Goal: Find specific page/section: Find specific page/section

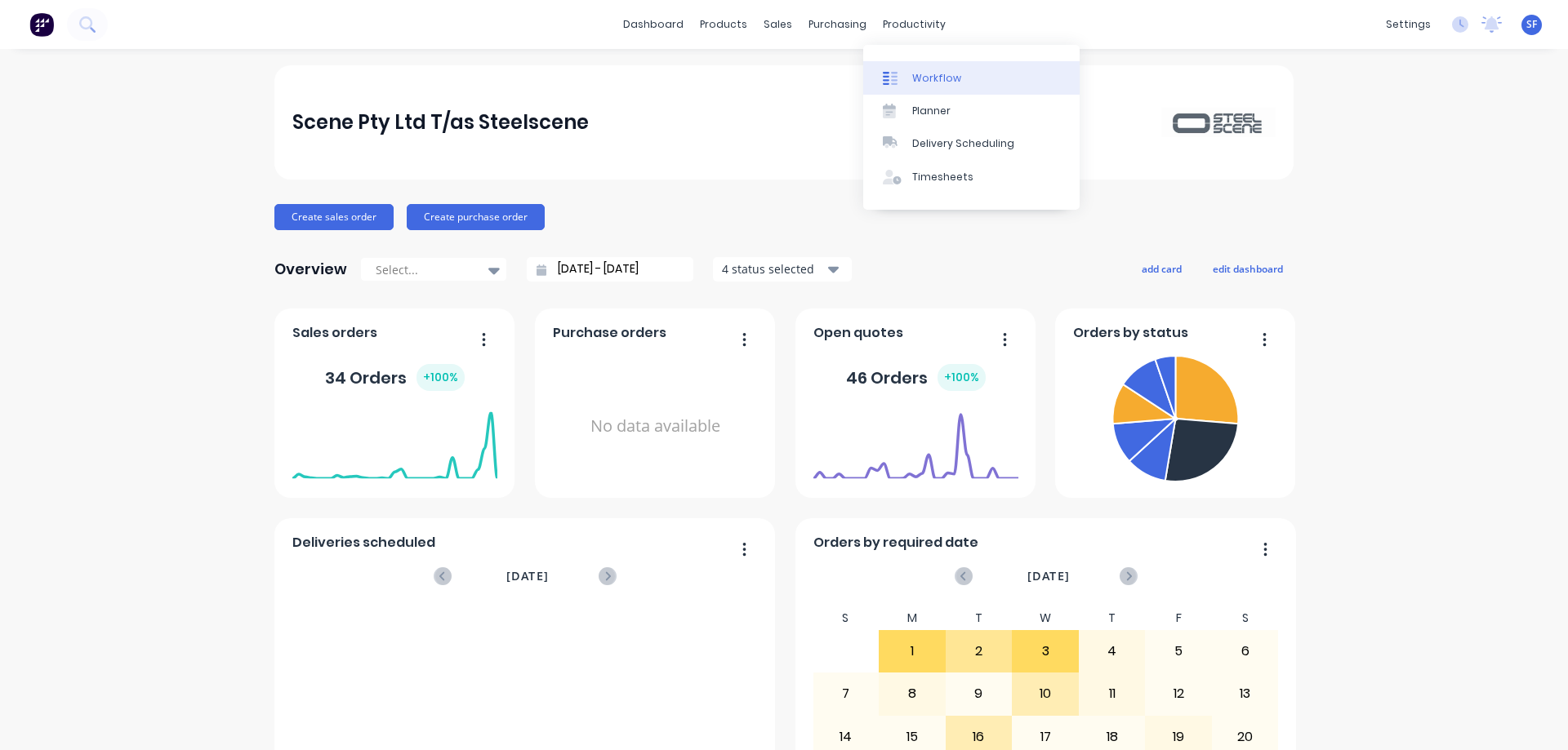
click at [959, 75] on link "Workflow" at bounding box center [971, 77] width 216 height 32
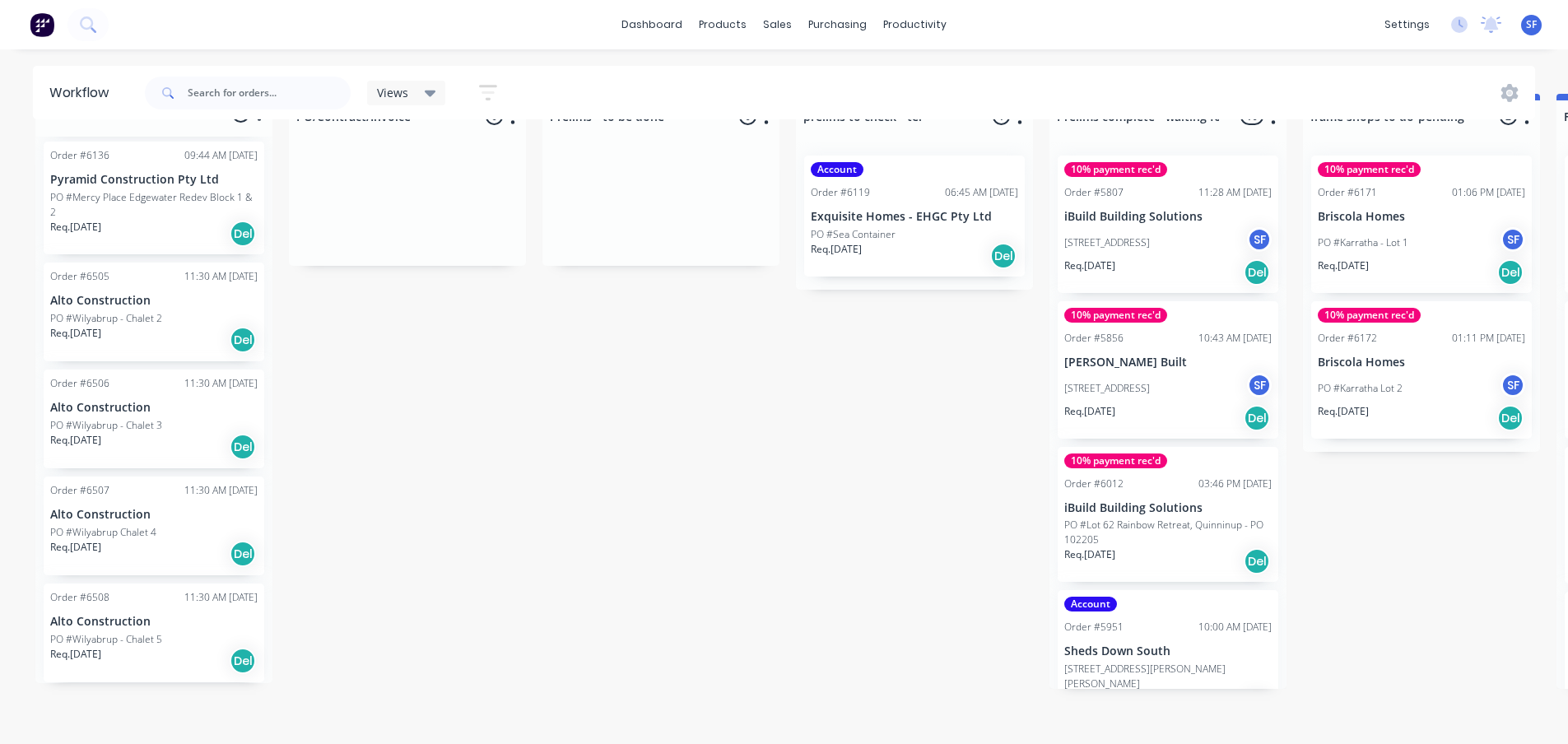
scroll to position [71, 0]
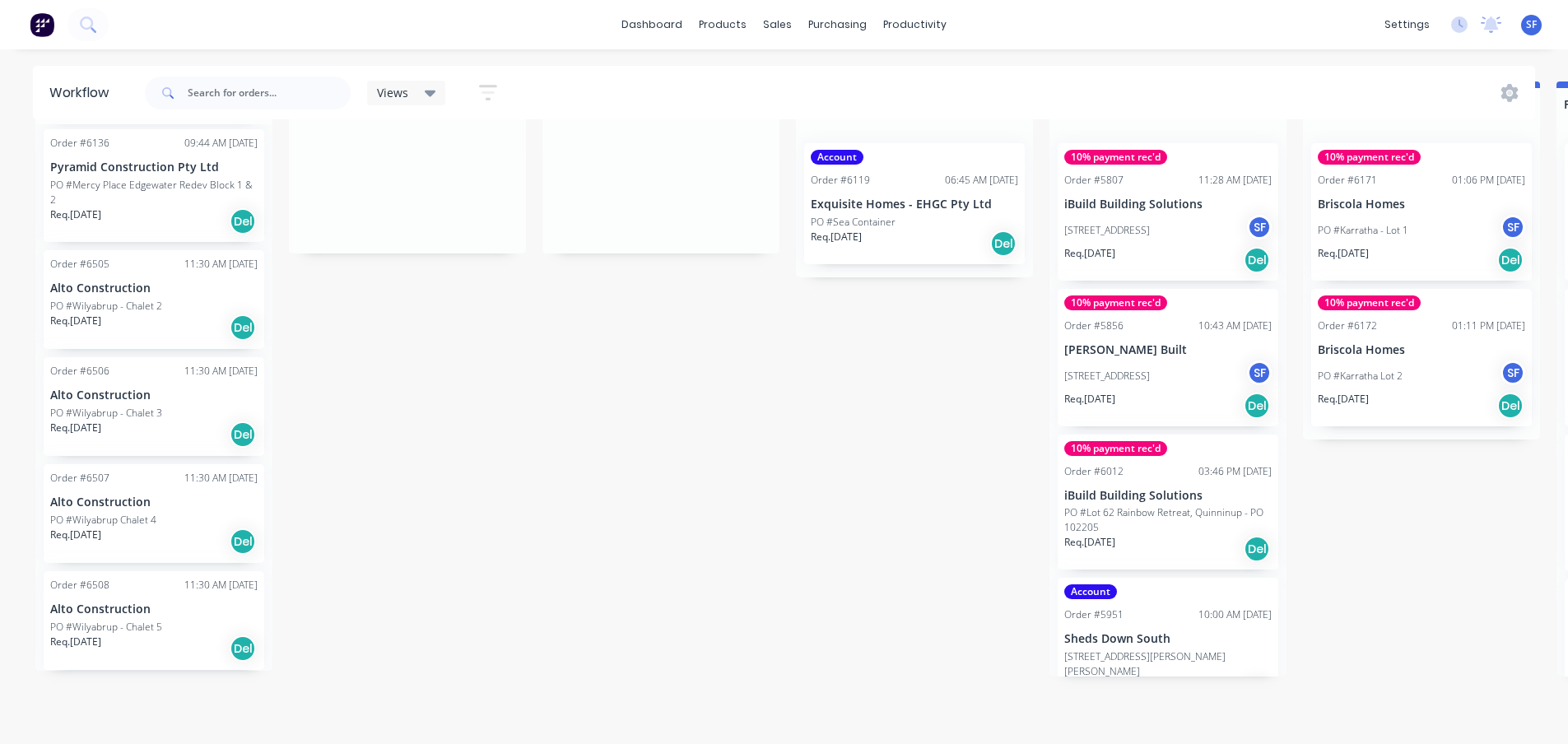
click at [202, 299] on div "PO #Wilyabrup - Chalet 2" at bounding box center [154, 306] width 207 height 15
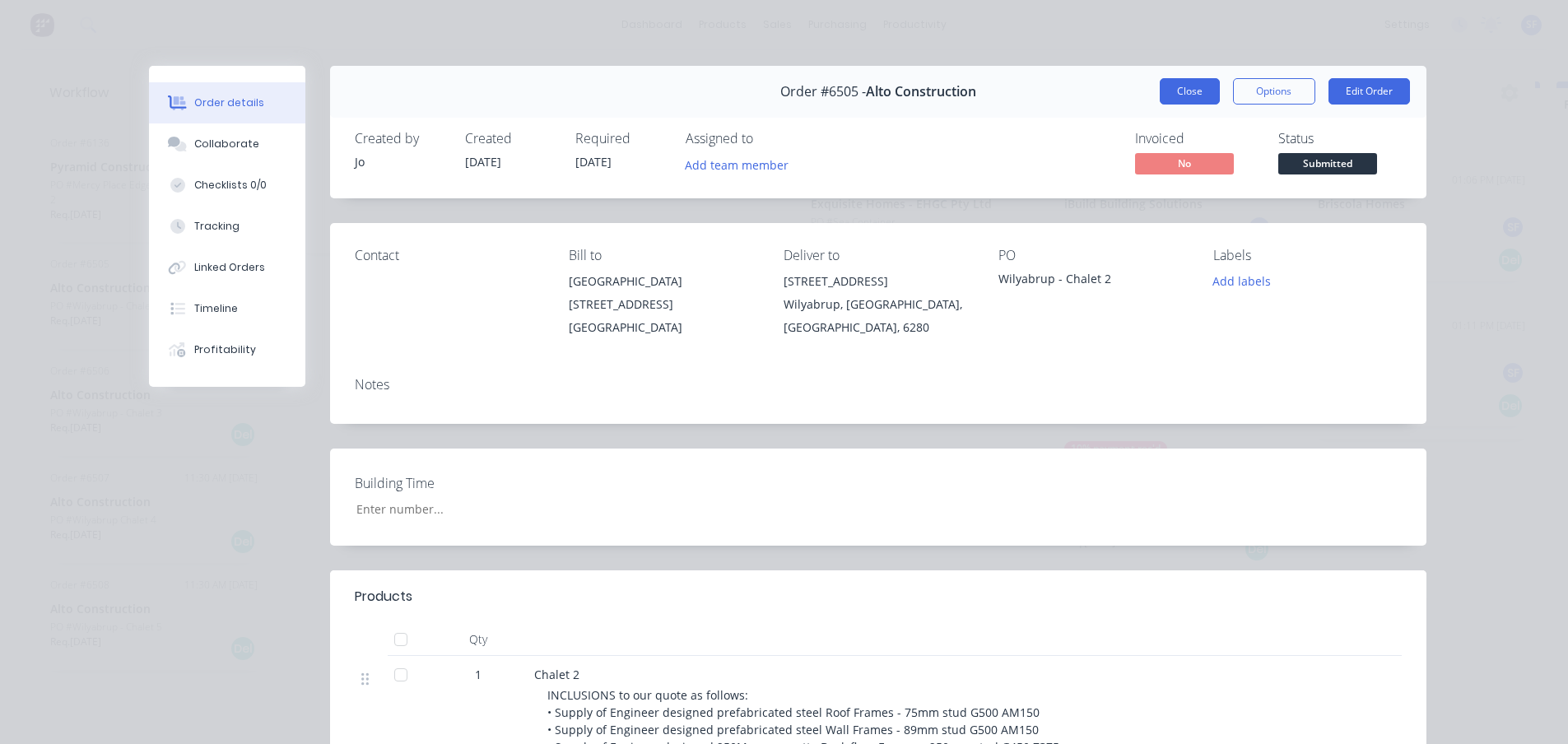
click at [1183, 92] on button "Close" at bounding box center [1190, 92] width 60 height 26
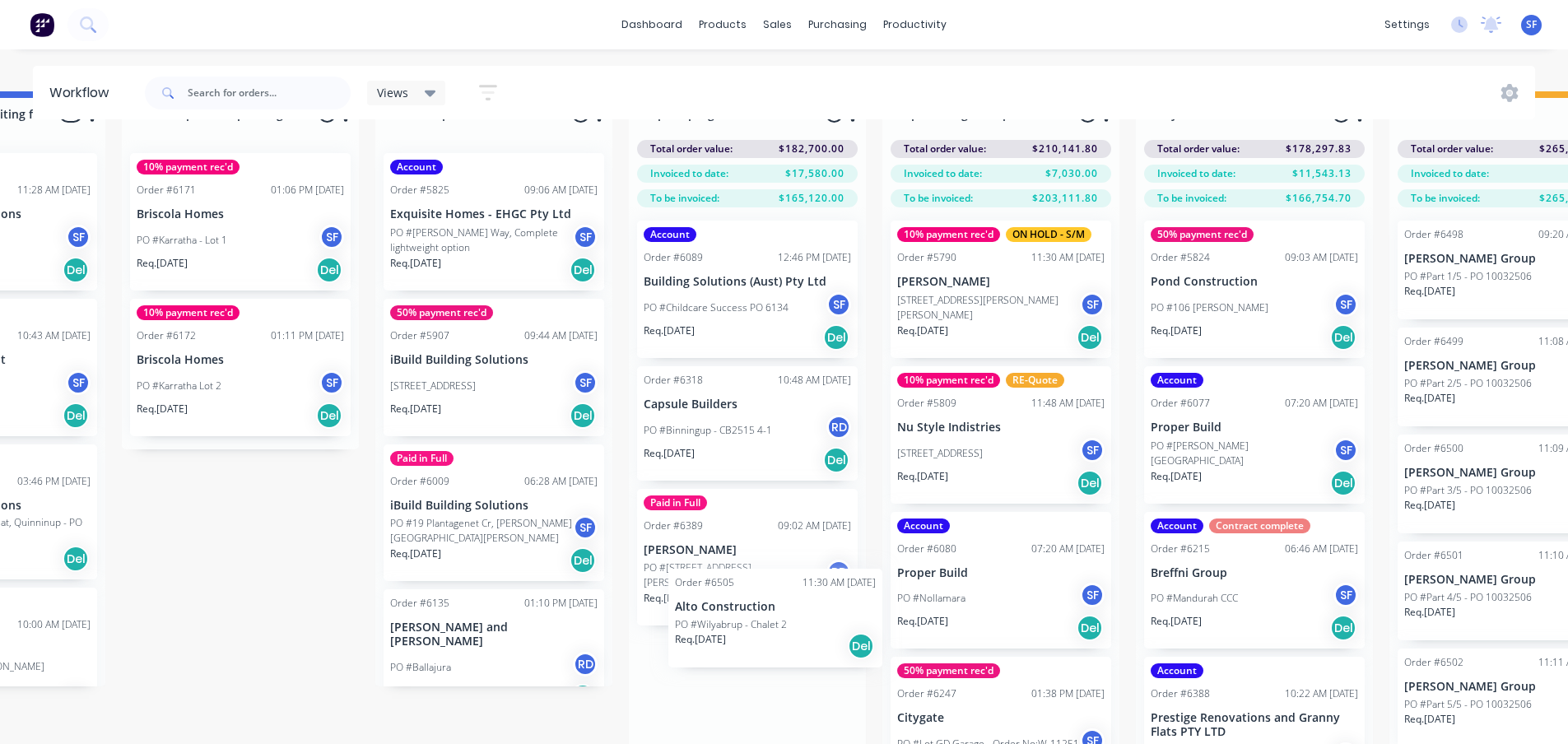
scroll to position [71, 1182]
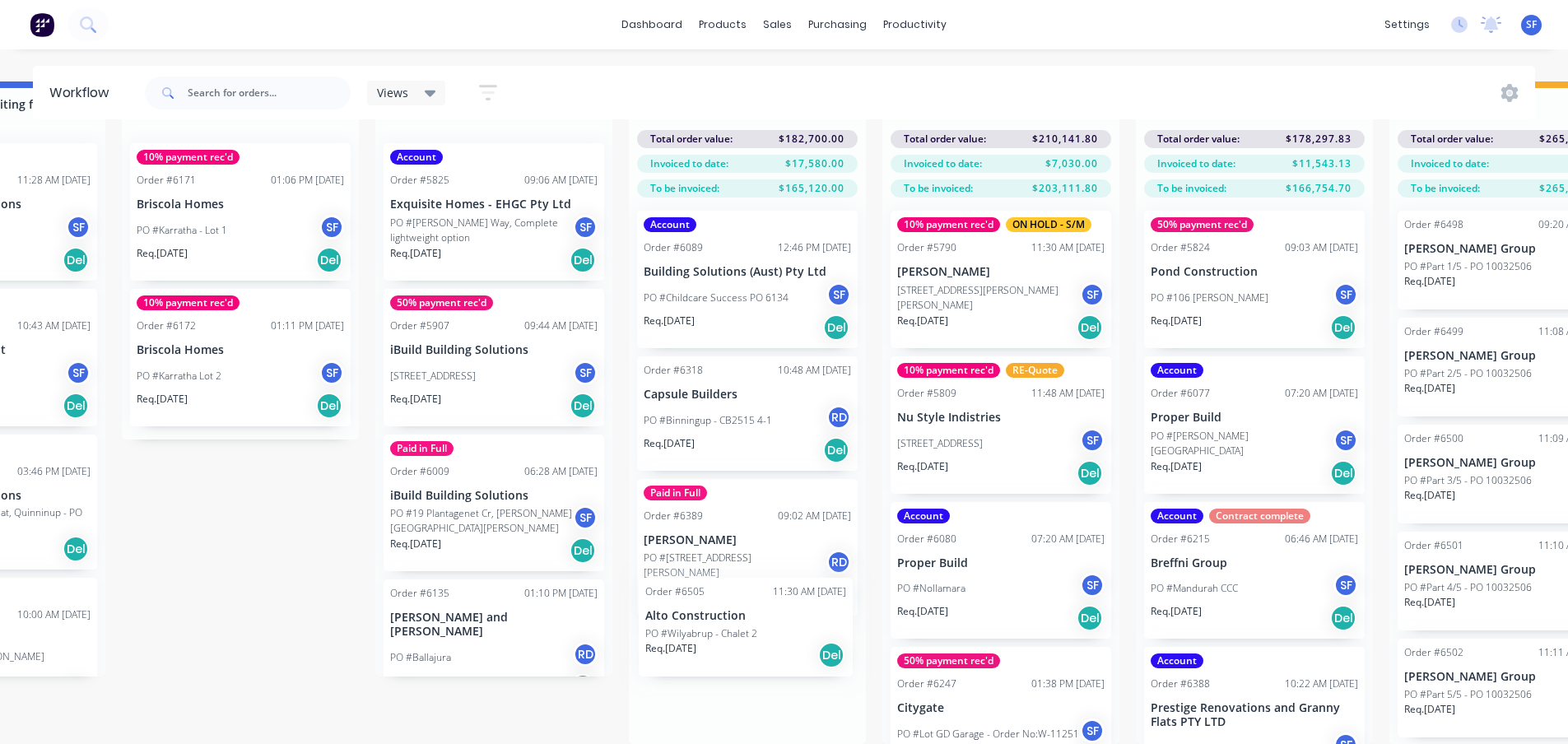
drag, startPoint x: 97, startPoint y: 298, endPoint x: 710, endPoint y: 643, distance: 703.4
click at [710, 643] on div "Submitted 9 Status colour #273444 hex #273444 Save Cancel Summaries Total order…" at bounding box center [895, 412] width 4178 height 663
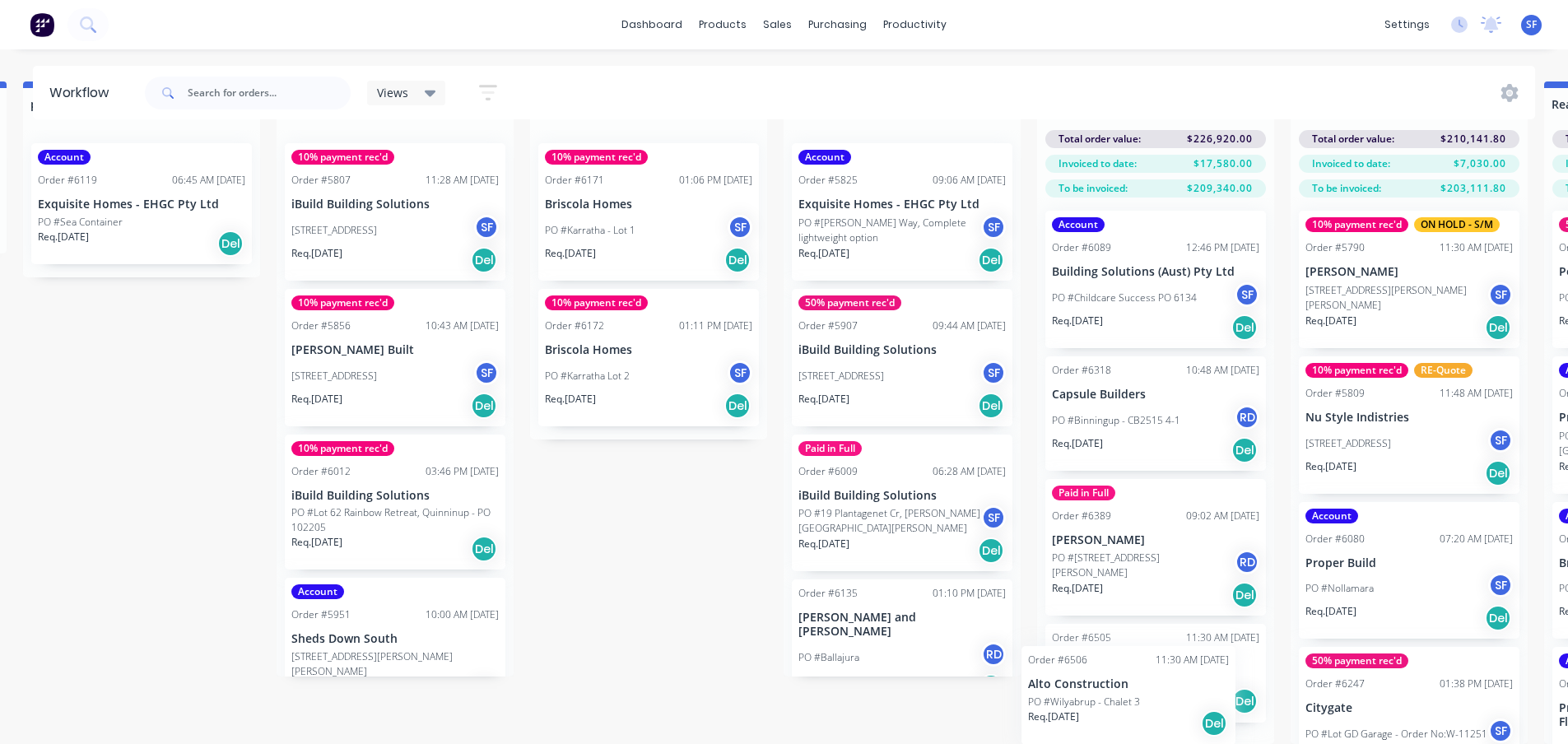
scroll to position [94, 0]
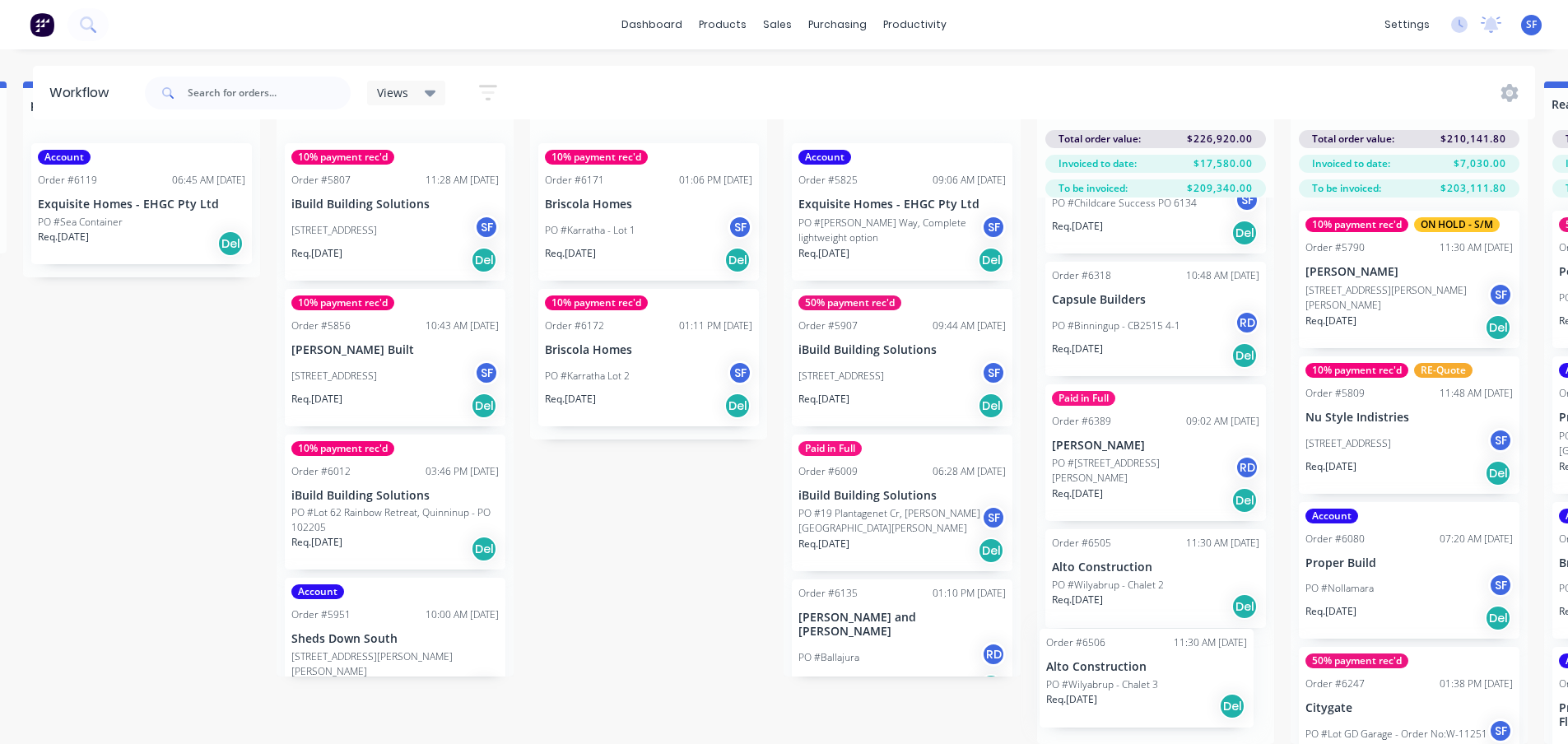
drag, startPoint x: 63, startPoint y: 403, endPoint x: 1066, endPoint y: 688, distance: 1042.7
click at [1066, 688] on div "Submitted 8 Status colour #273444 hex #273444 Save Cancel Summaries Total order…" at bounding box center [1303, 412] width 4178 height 663
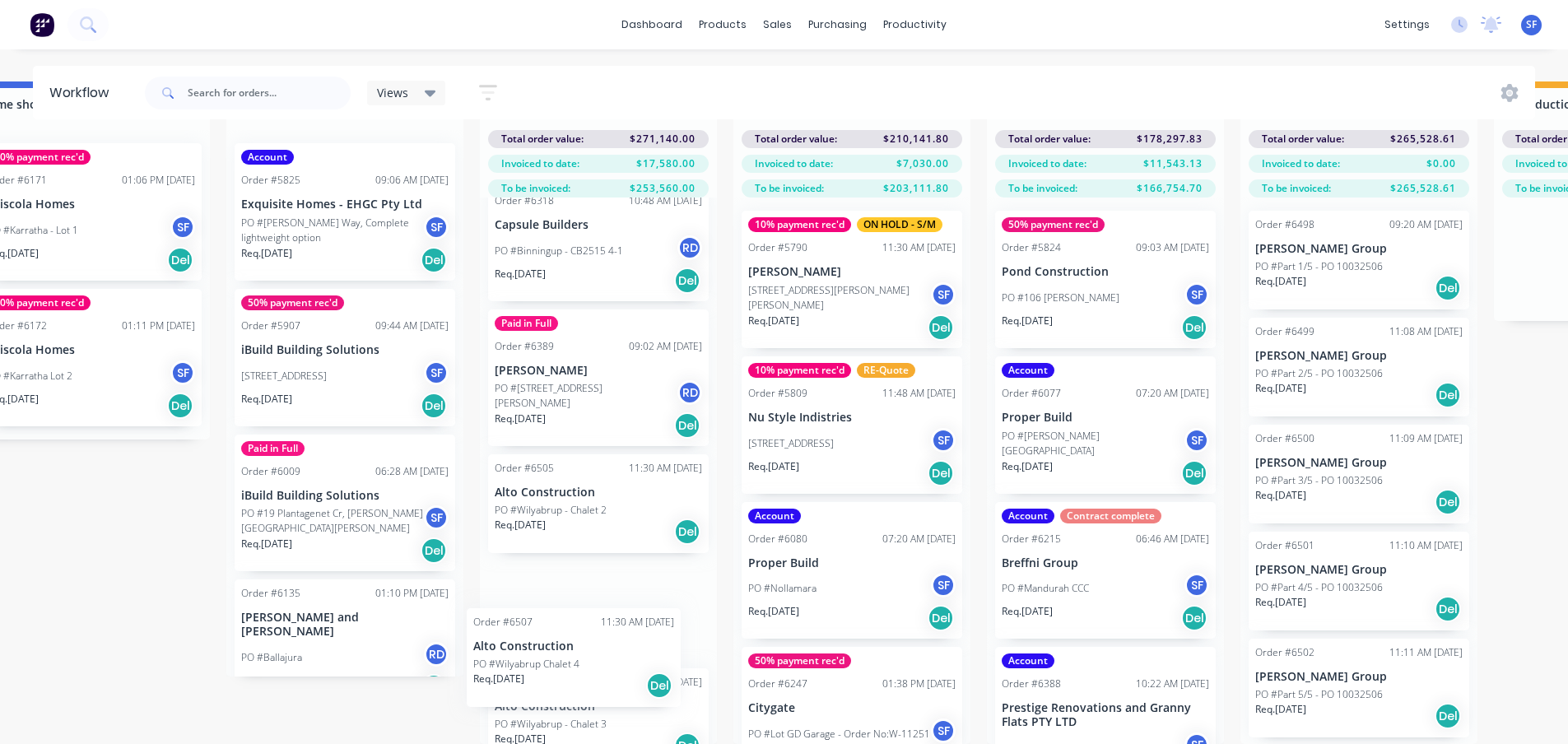
scroll to position [199, 0]
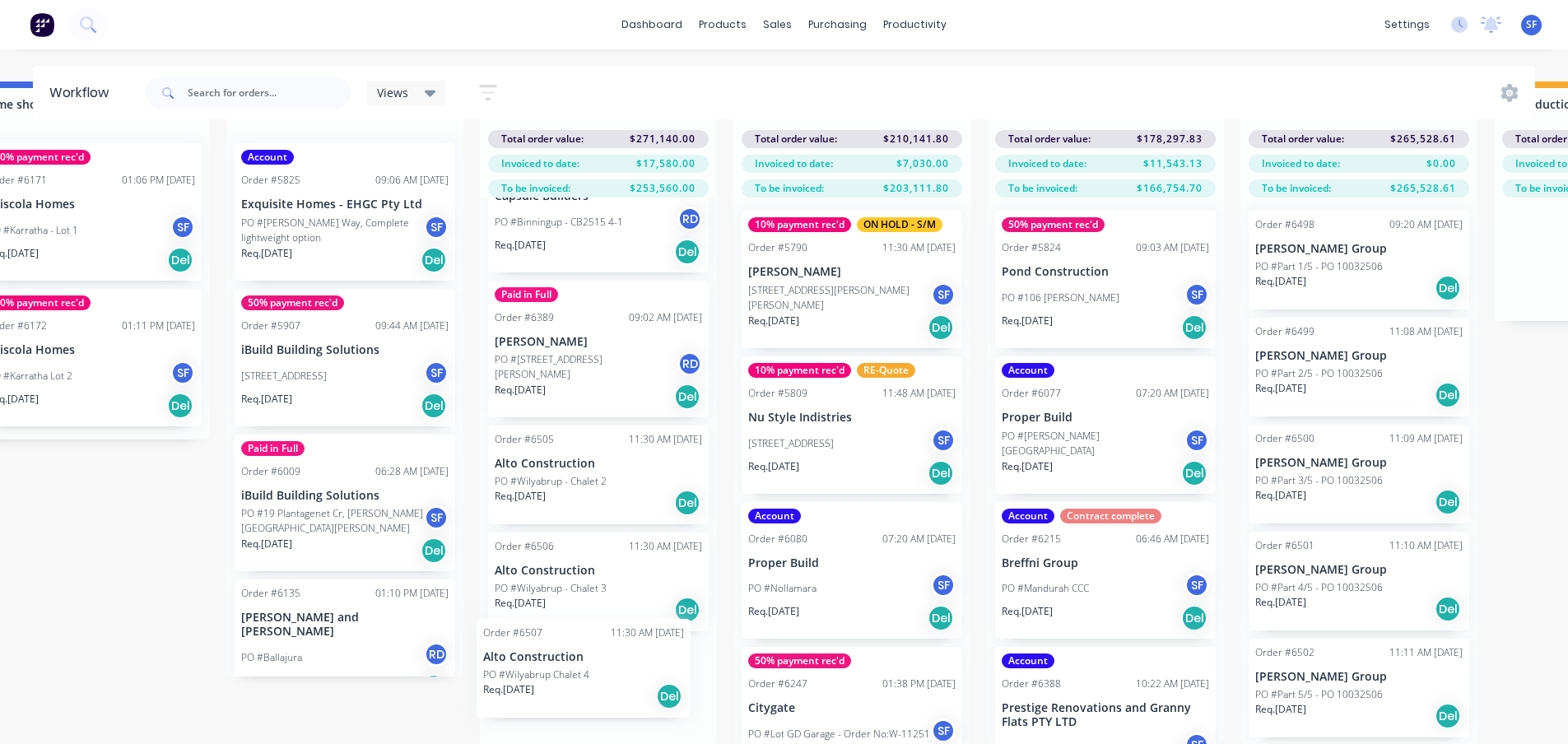
drag, startPoint x: 108, startPoint y: 520, endPoint x: 549, endPoint y: 686, distance: 471.2
click at [549, 686] on div "Submitted 7 Status colour #273444 hex #273444 Save Cancel Summaries Total order…" at bounding box center [746, 412] width 4178 height 663
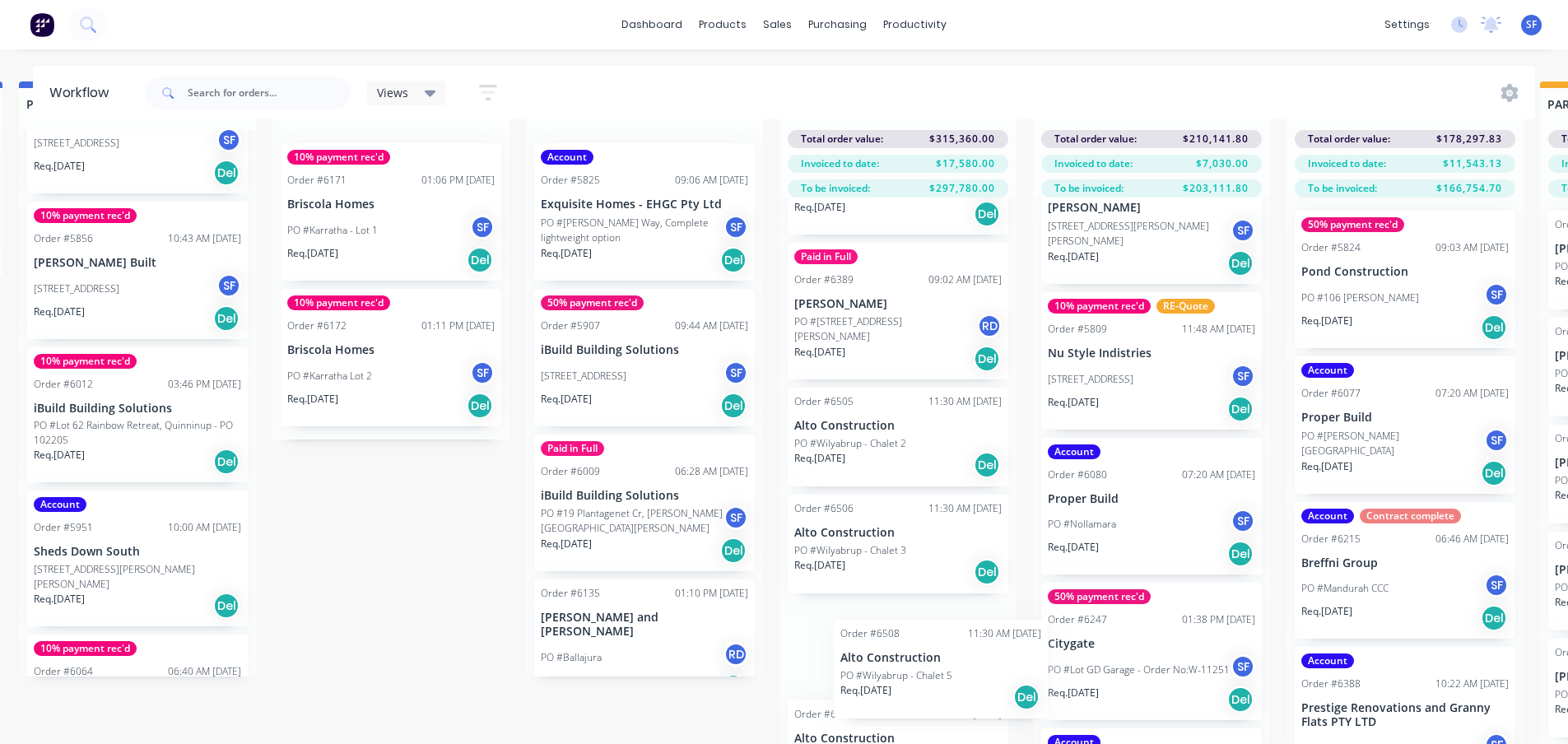
scroll to position [301, 0]
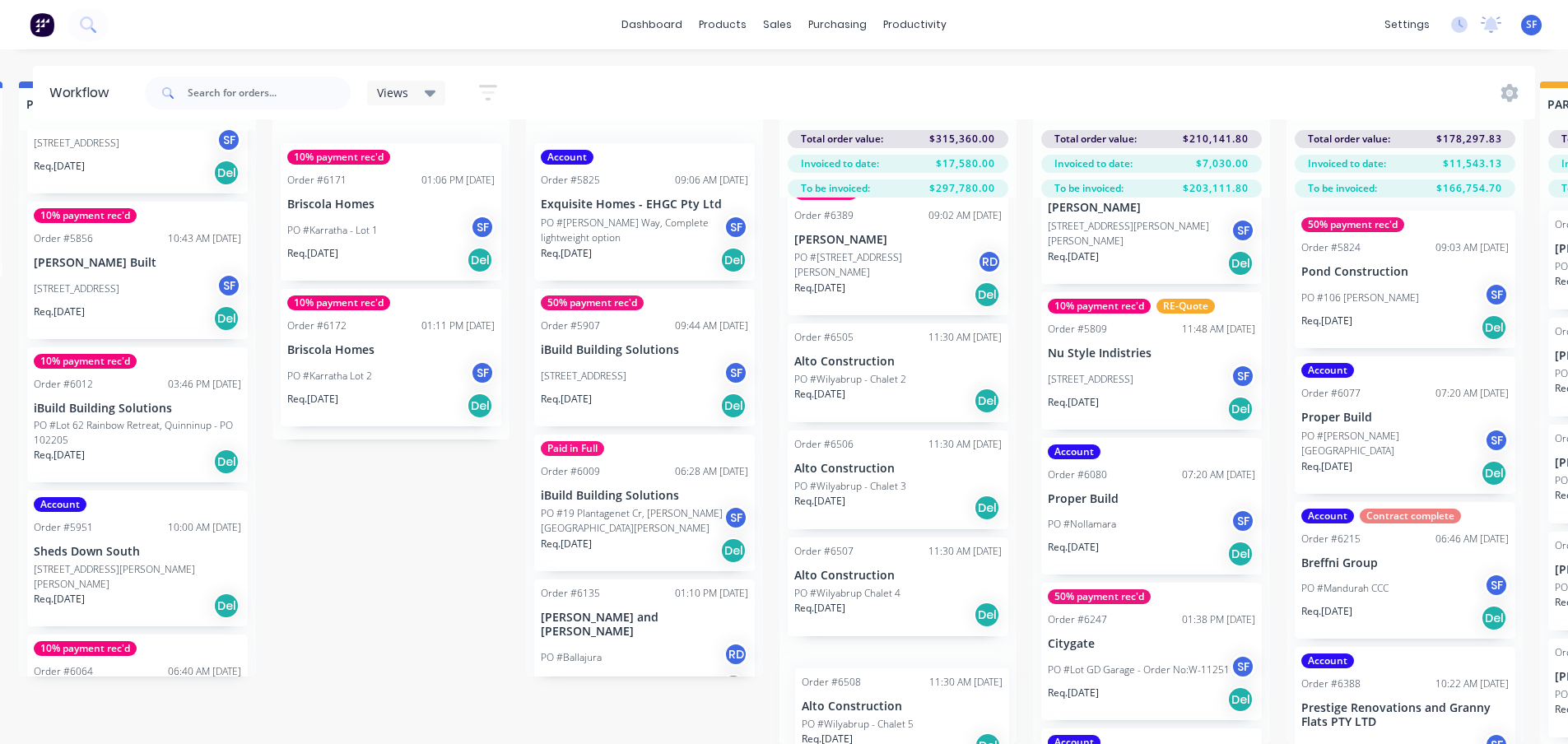
drag, startPoint x: 123, startPoint y: 612, endPoint x: 881, endPoint y: 719, distance: 765.5
click at [881, 719] on div "Submitted 6 Status colour #273444 hex #273444 Save Cancel Summaries Total order…" at bounding box center [1046, 412] width 4178 height 663
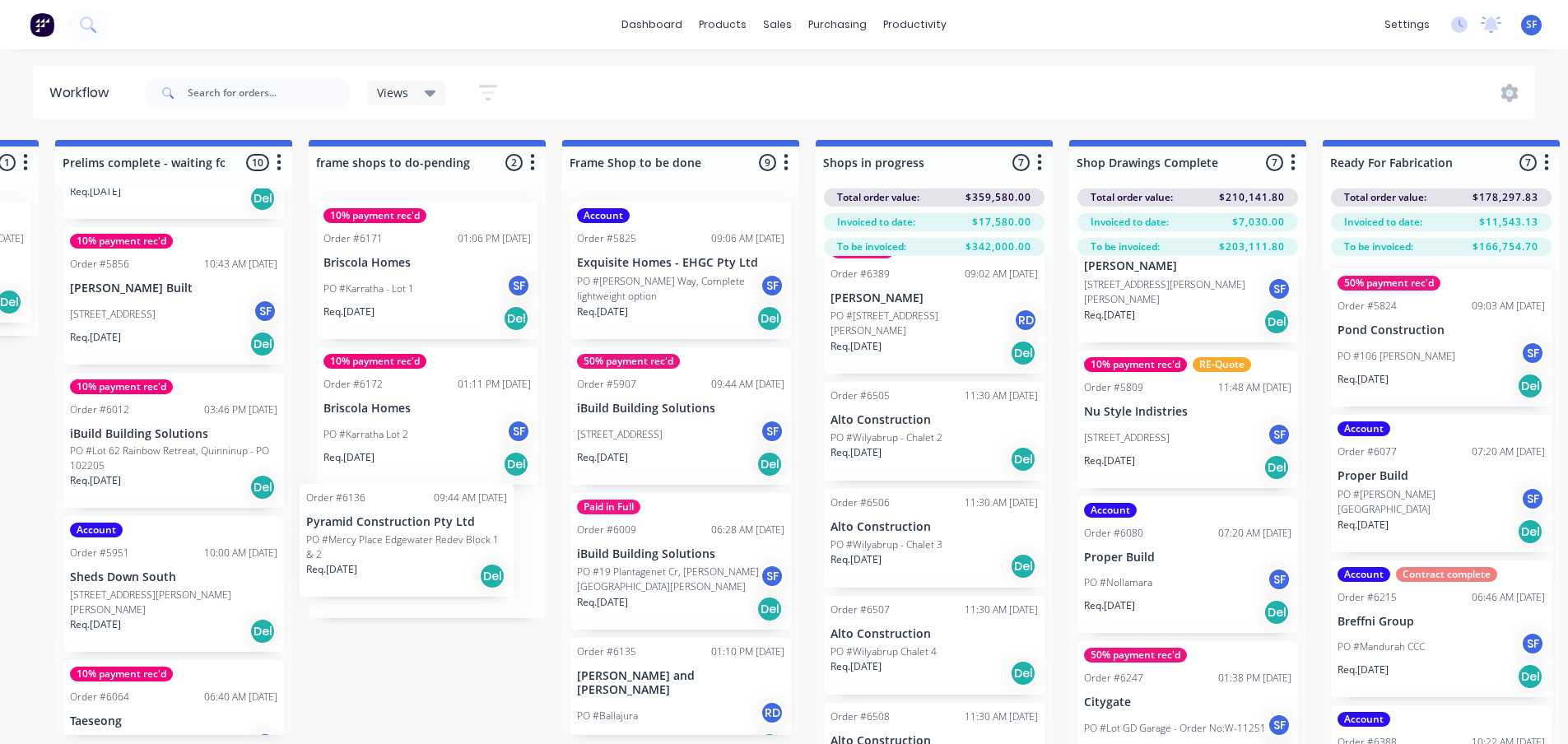
drag, startPoint x: 113, startPoint y: 590, endPoint x: 374, endPoint y: 529, distance: 268.0
click at [374, 529] on div "Submitted 5 Status colour #273444 hex #273444 Save Cancel Summaries Total order…" at bounding box center [1082, 471] width 4178 height 663
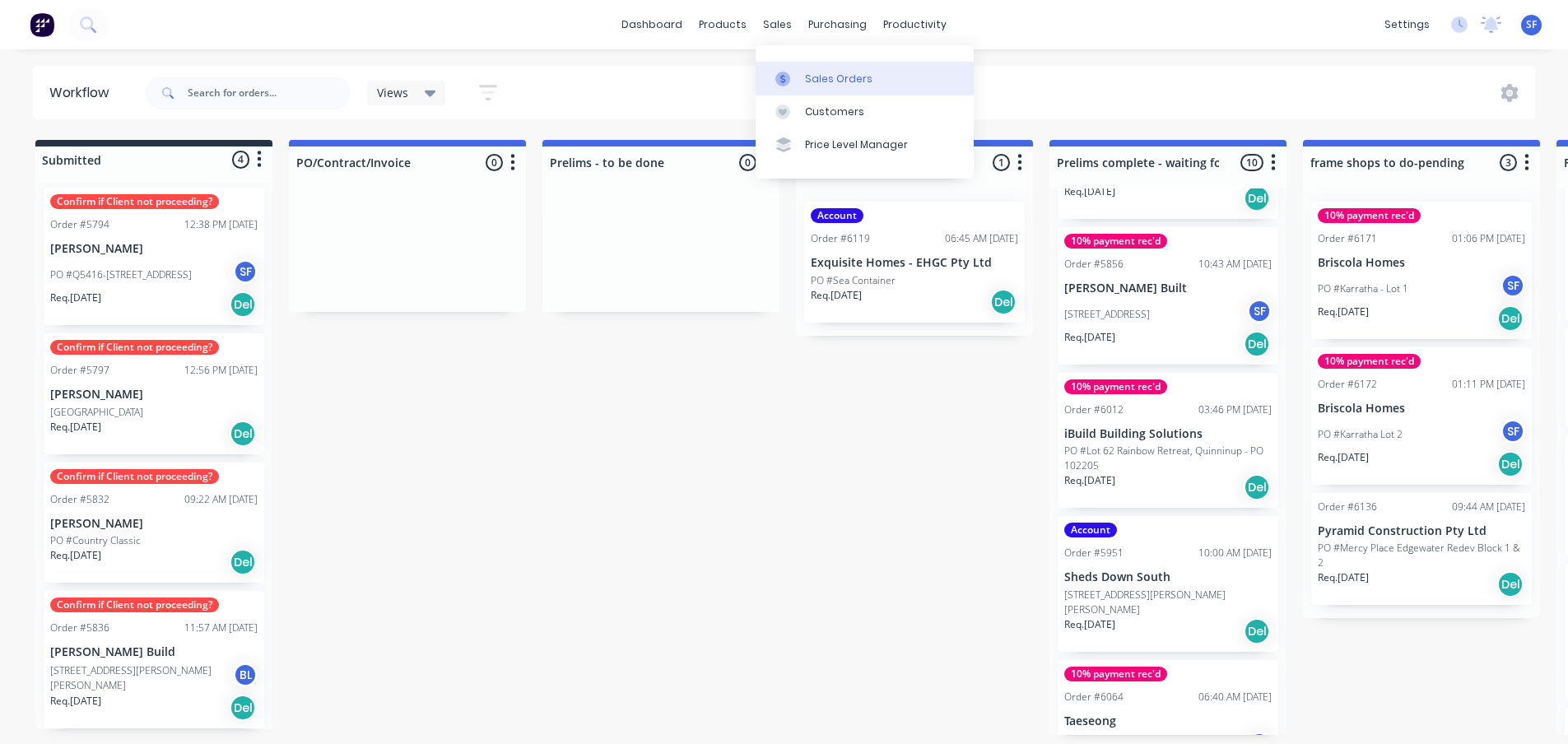
click at [829, 74] on div "Sales Orders" at bounding box center [838, 79] width 68 height 15
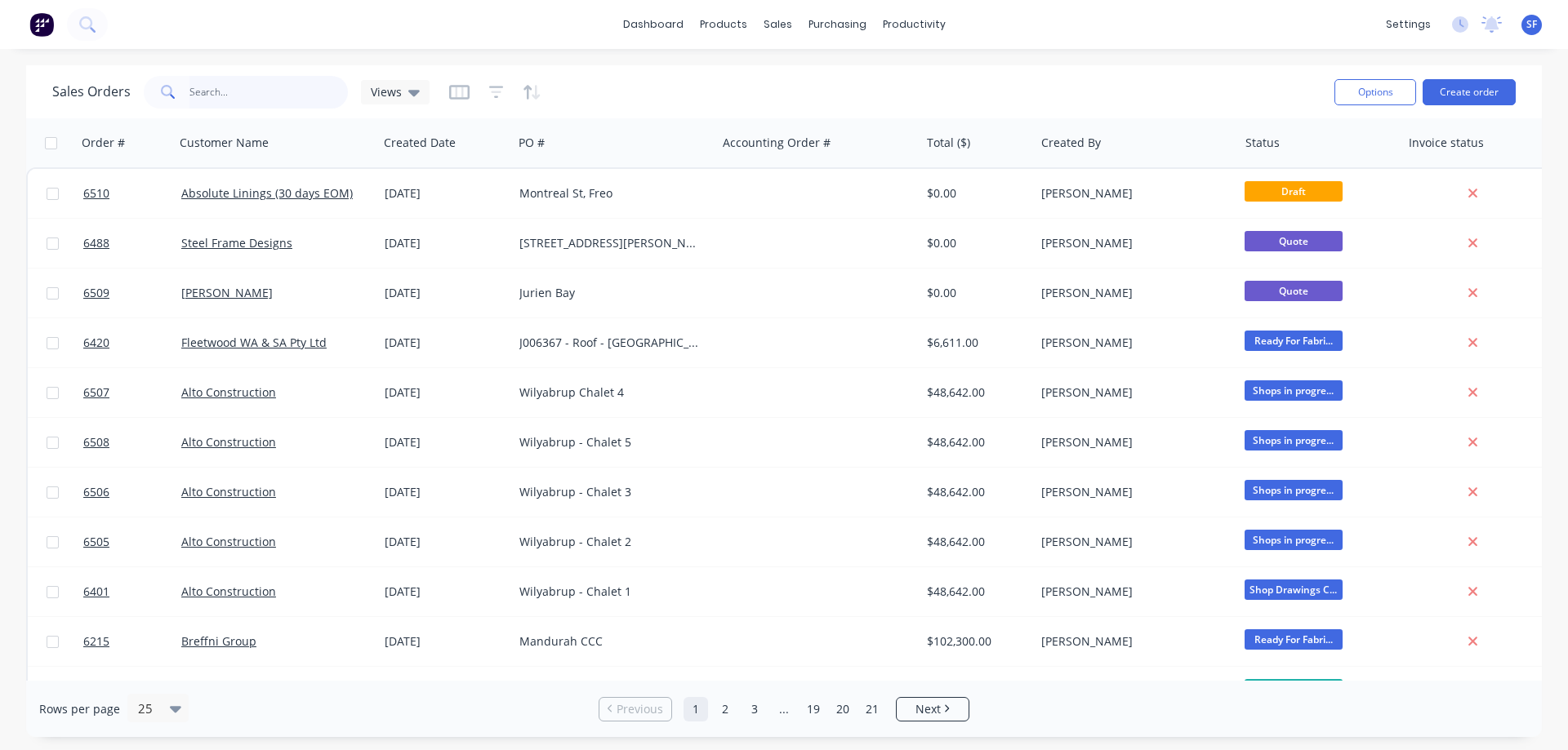
click at [218, 99] on input "text" at bounding box center [269, 92] width 159 height 32
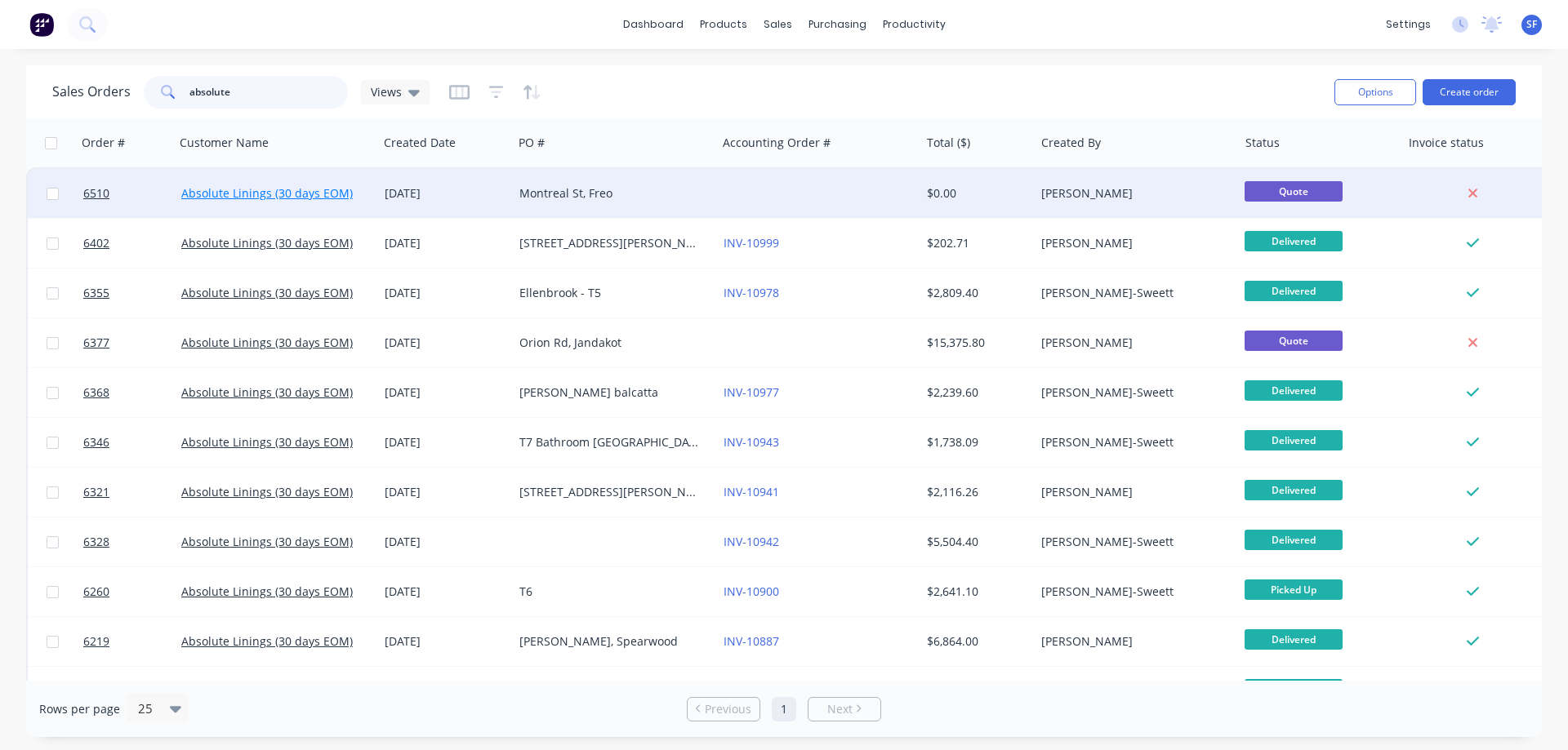
type input "absolute"
click at [281, 192] on link "Absolute Linings (30 days EOM)" at bounding box center [267, 193] width 172 height 16
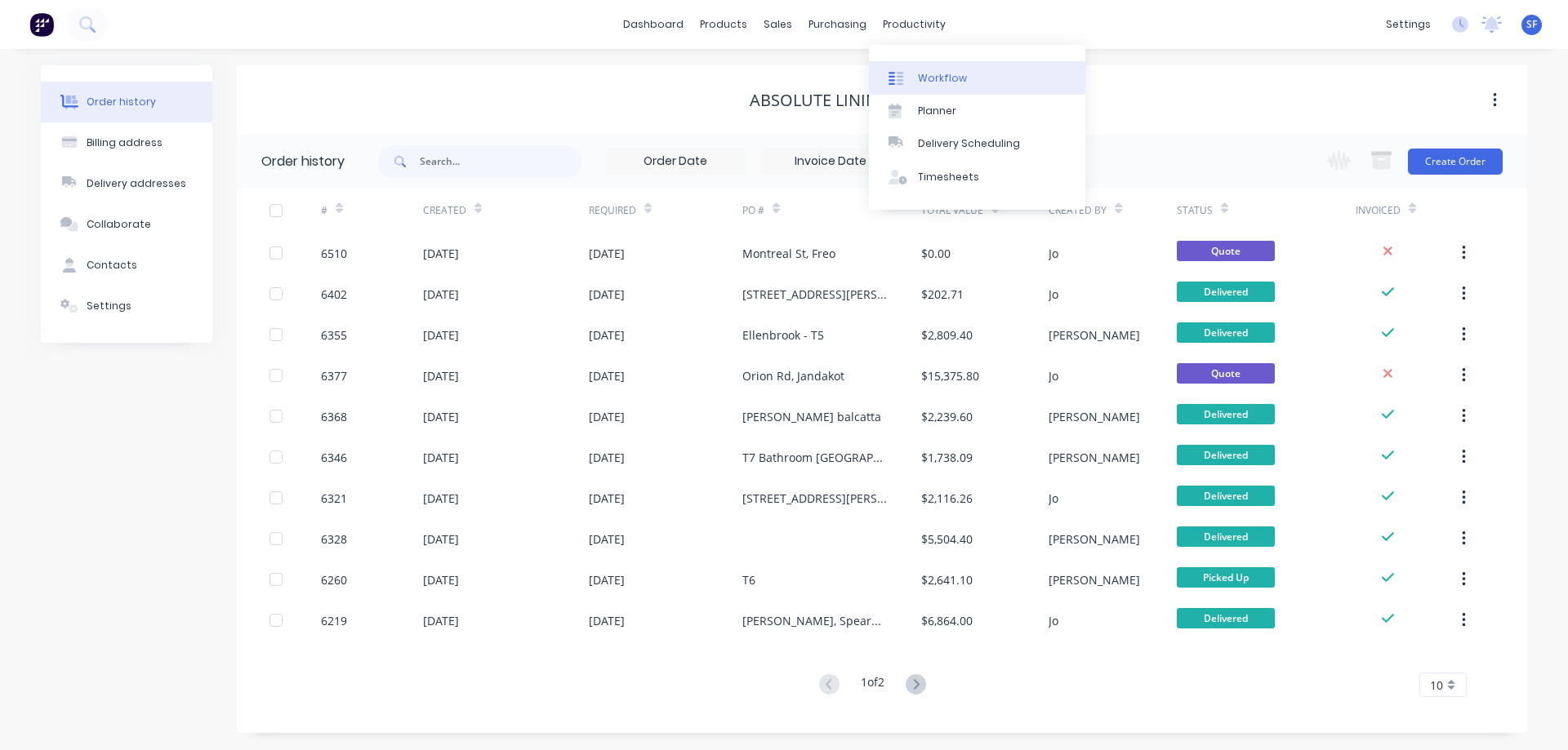
click at [948, 80] on div "Workflow" at bounding box center [943, 78] width 49 height 15
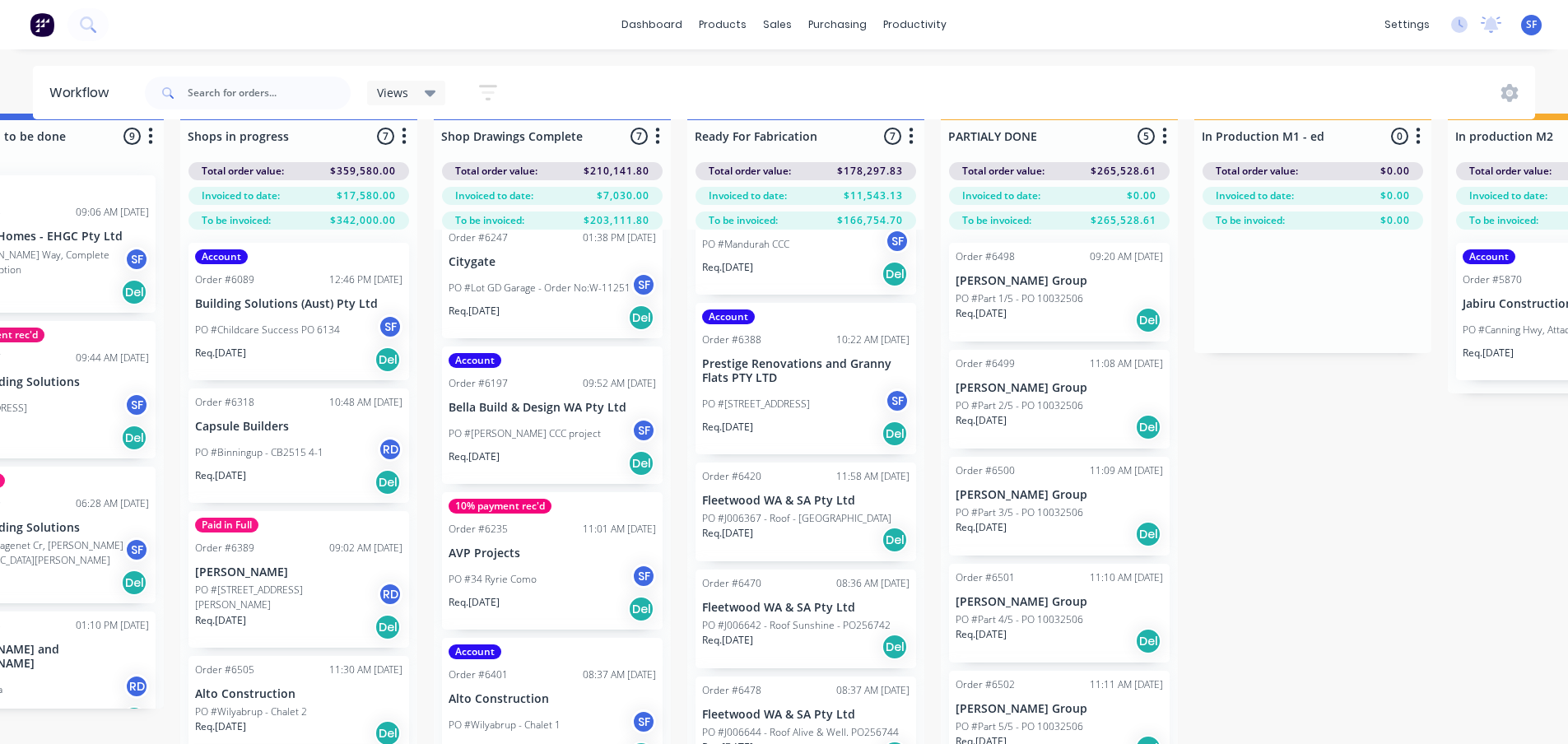
scroll to position [71, 1630]
